Goal: Task Accomplishment & Management: Use online tool/utility

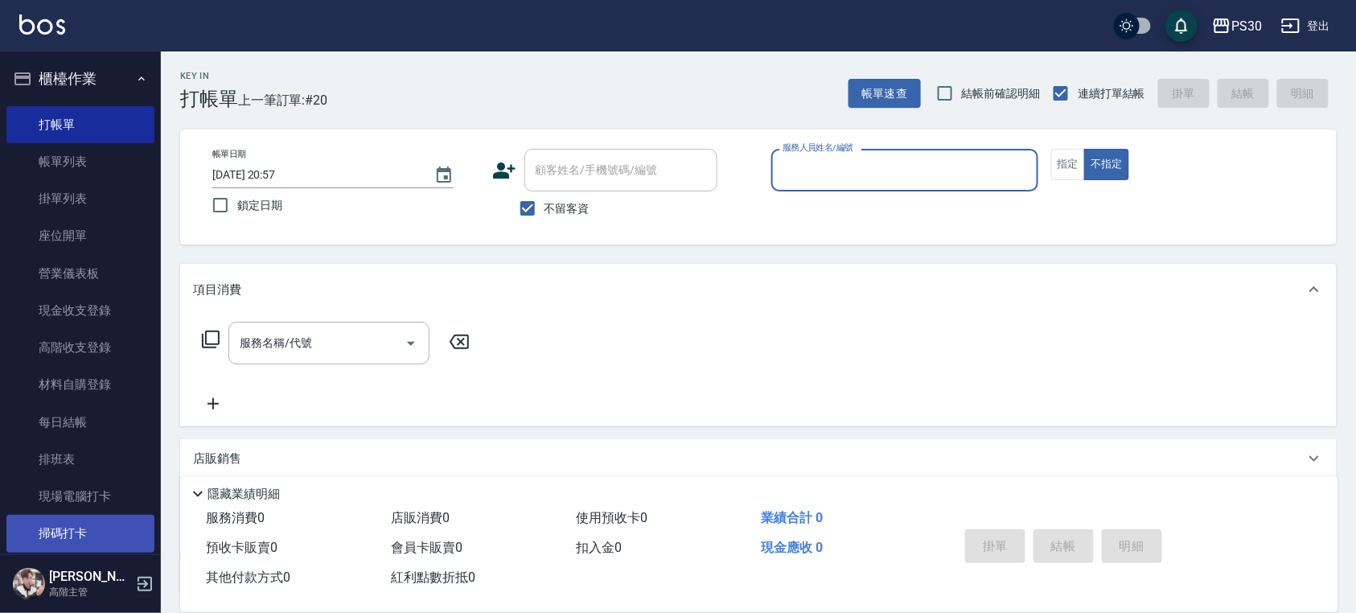
click at [80, 545] on link "掃碼打卡" at bounding box center [80, 533] width 148 height 37
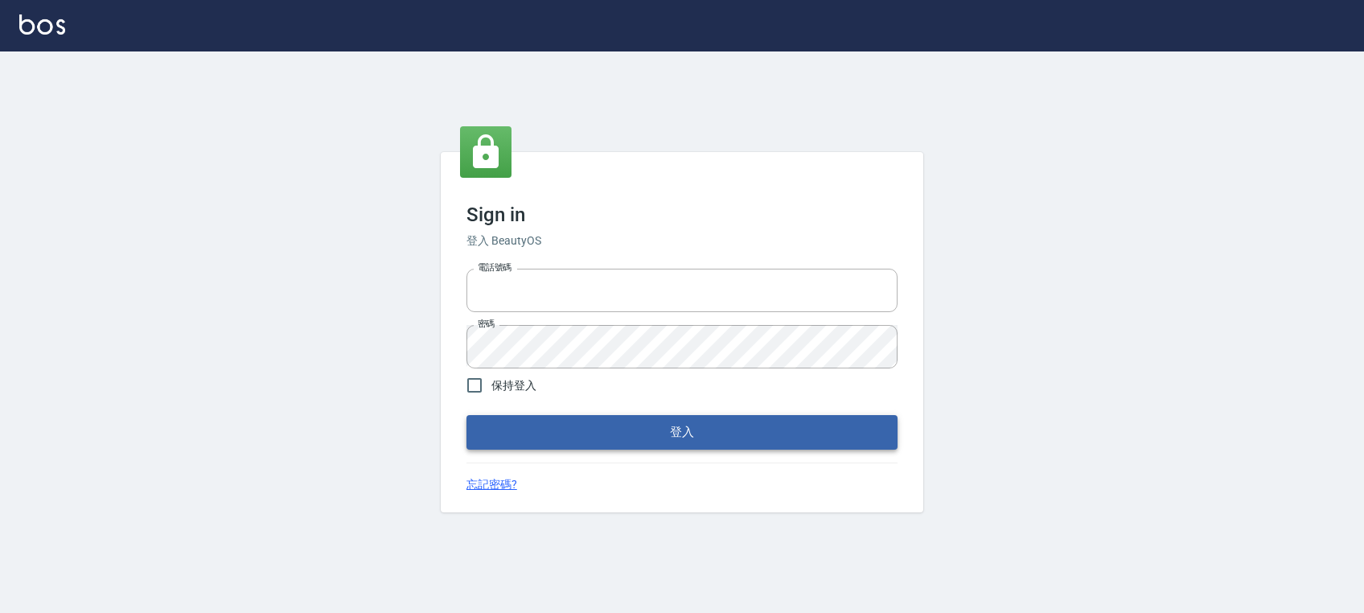
type input "0972392966"
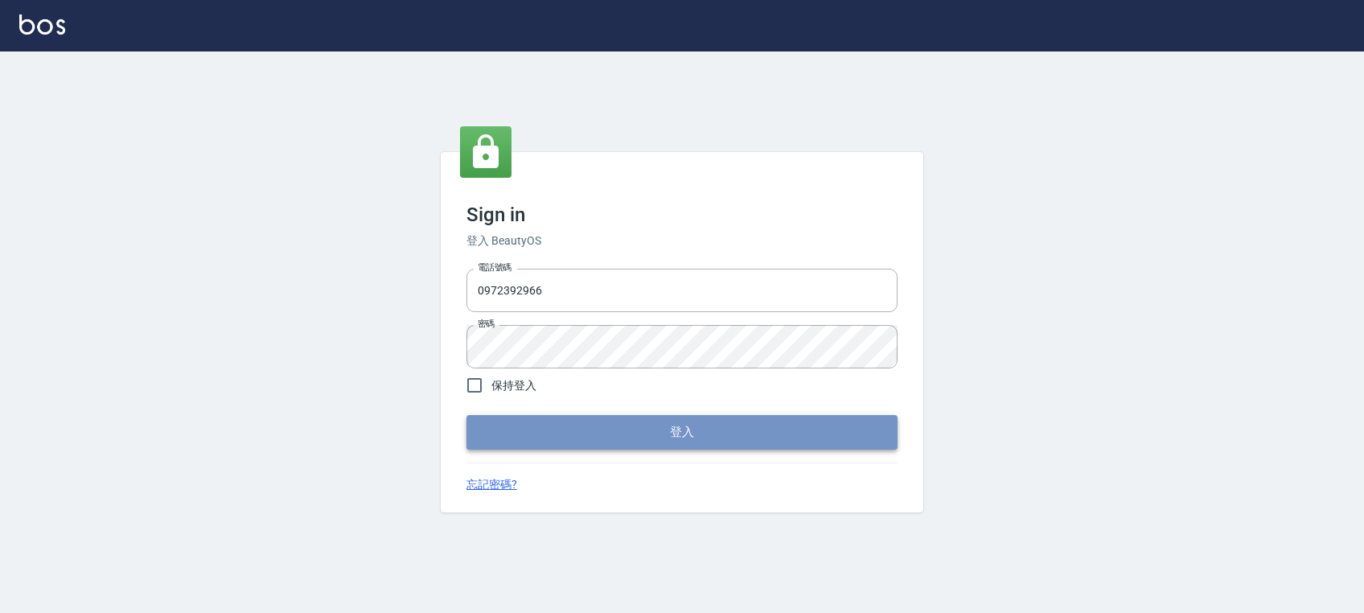
click at [686, 429] on button "登入" at bounding box center [682, 432] width 431 height 34
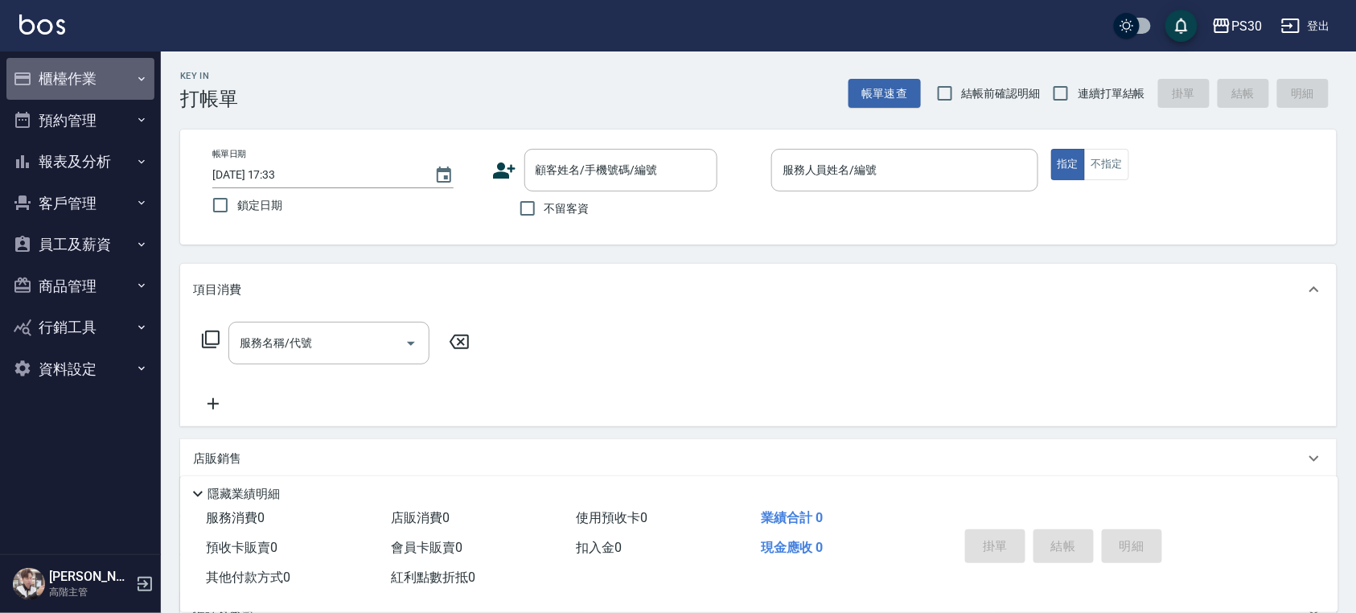
click at [84, 75] on button "櫃檯作業" at bounding box center [80, 79] width 148 height 42
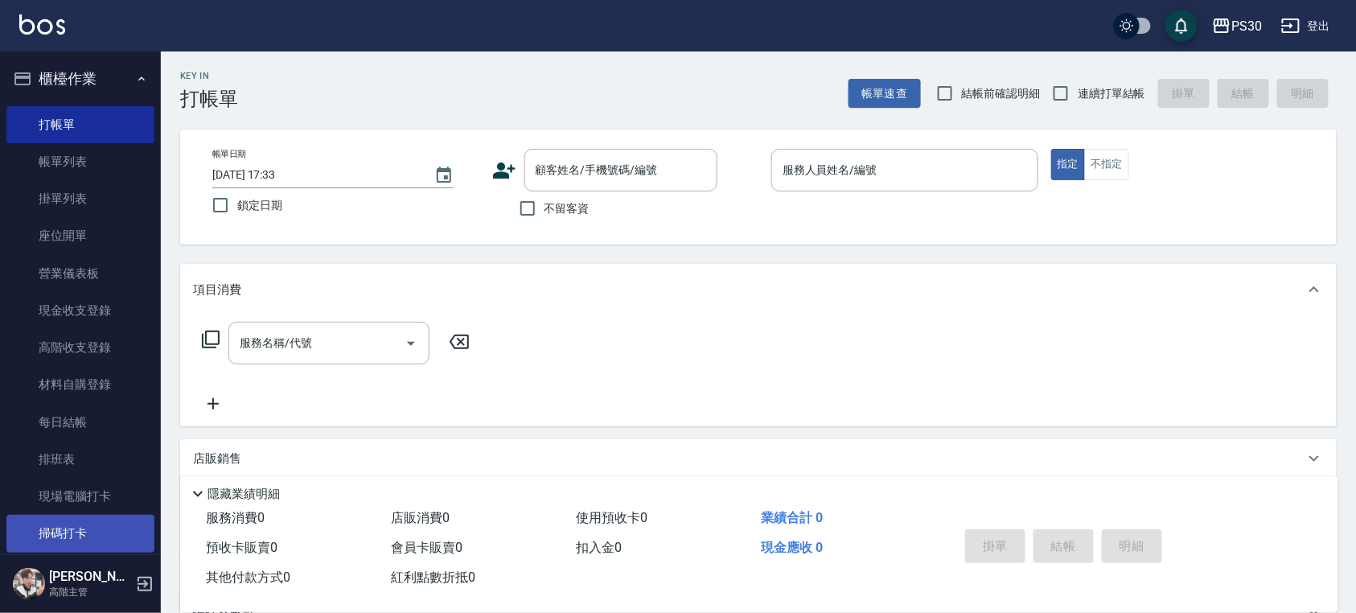
click at [120, 525] on link "掃碼打卡" at bounding box center [80, 533] width 148 height 37
